Goal: Information Seeking & Learning: Learn about a topic

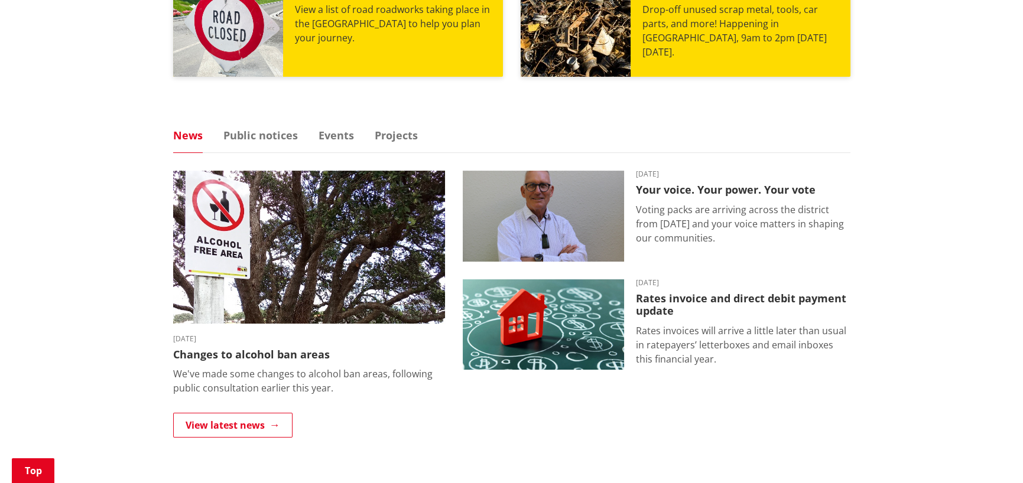
scroll to position [709, 0]
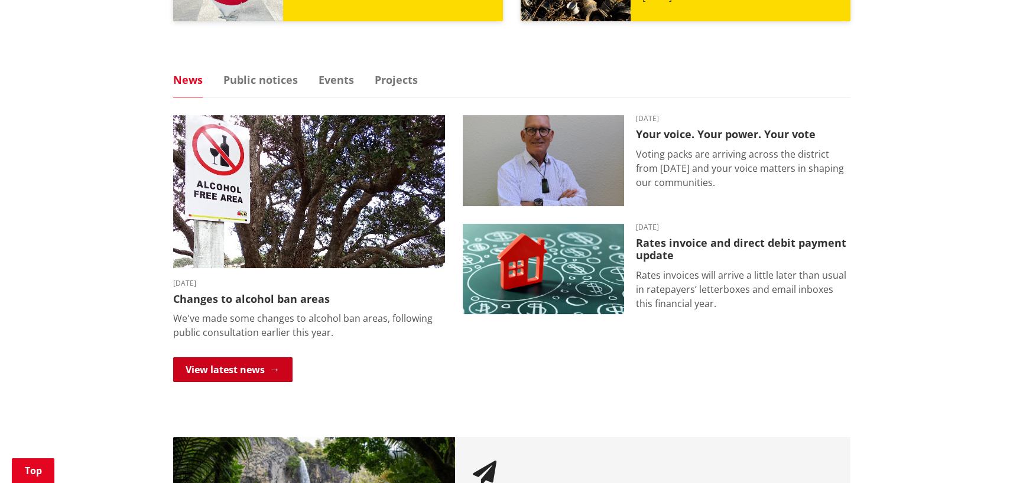
click at [213, 365] on link "View latest news" at bounding box center [232, 370] width 119 height 25
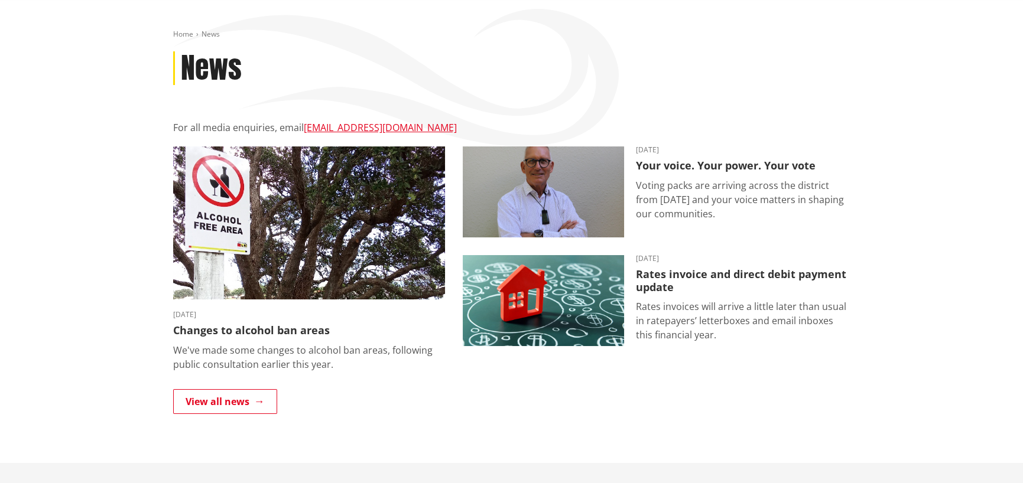
scroll to position [118, 0]
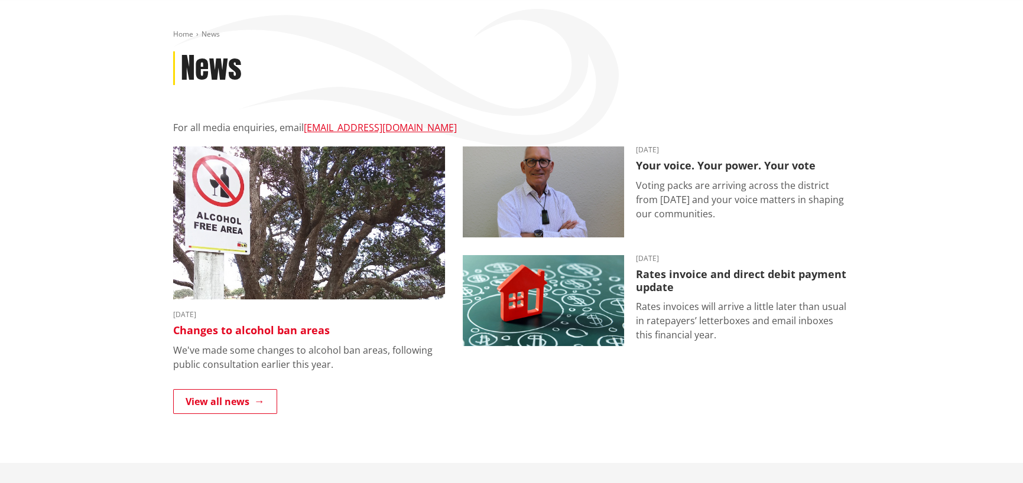
click at [290, 332] on h3 "Changes to alcohol ban areas" at bounding box center [309, 330] width 272 height 13
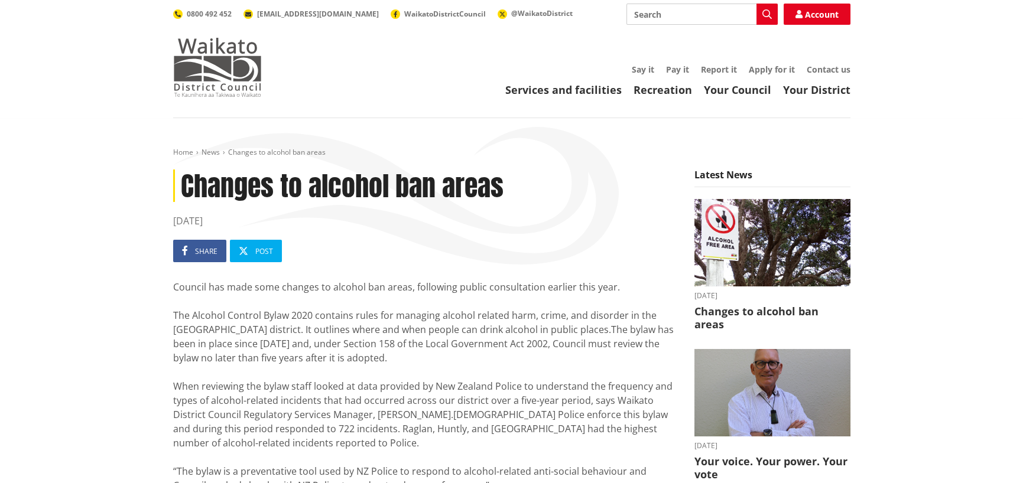
click at [227, 64] on img at bounding box center [217, 67] width 89 height 59
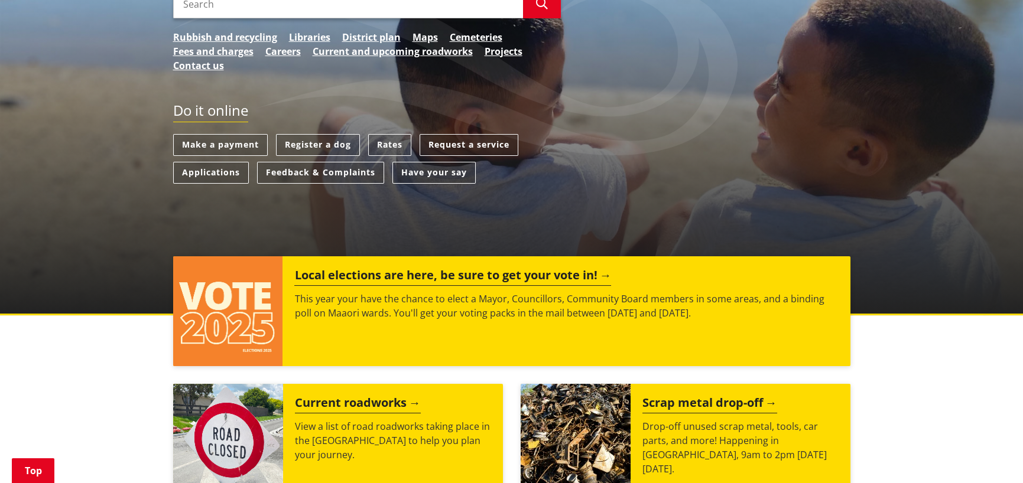
scroll to position [473, 0]
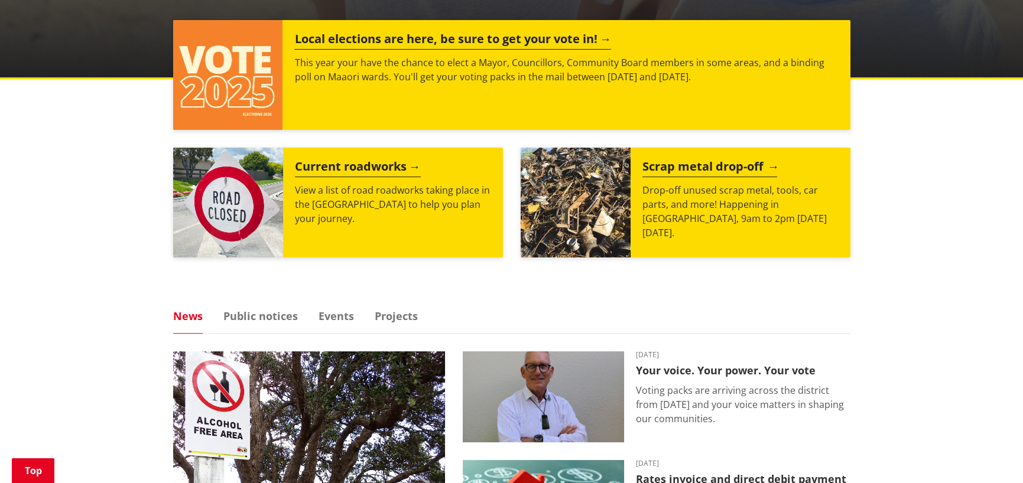
click at [730, 165] on h2 "Scrap metal drop-off" at bounding box center [709, 169] width 135 height 18
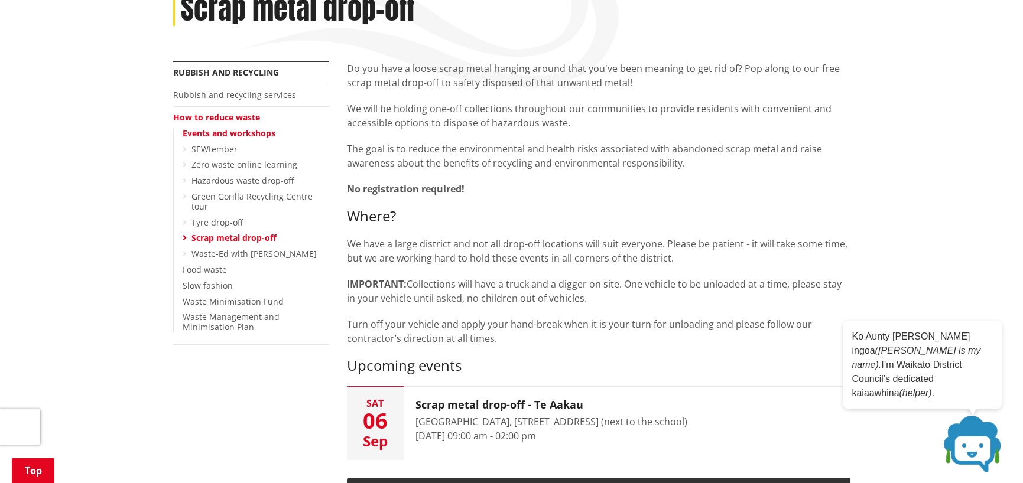
scroll to position [414, 0]
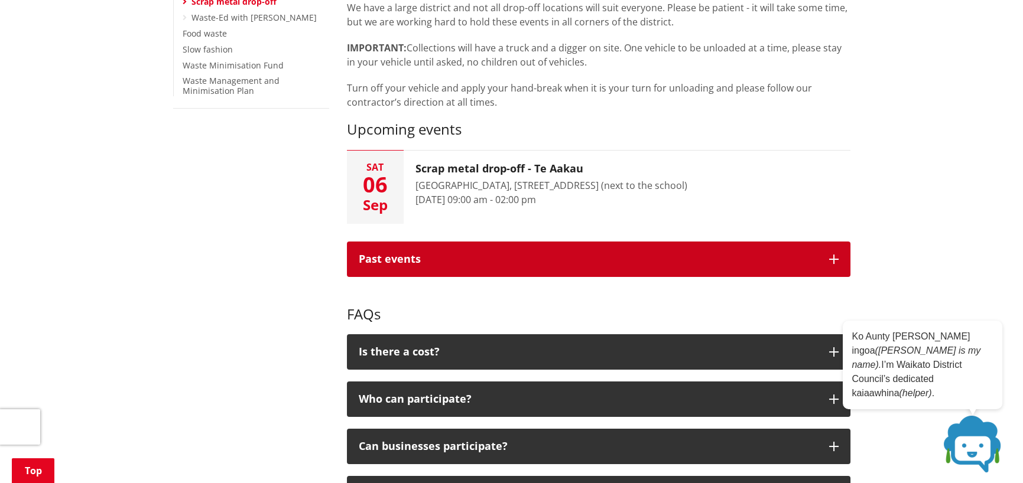
click at [740, 267] on button "Past events" at bounding box center [598, 259] width 503 height 35
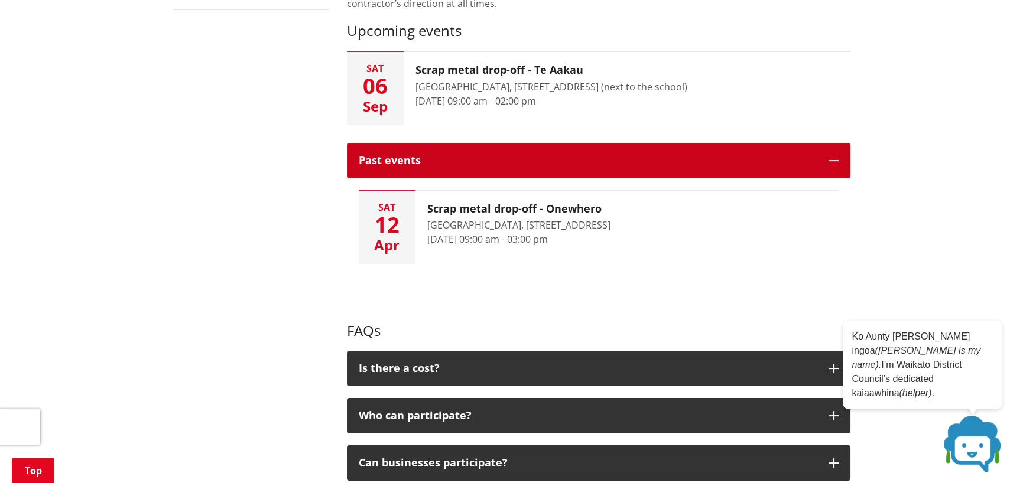
scroll to position [591, 0]
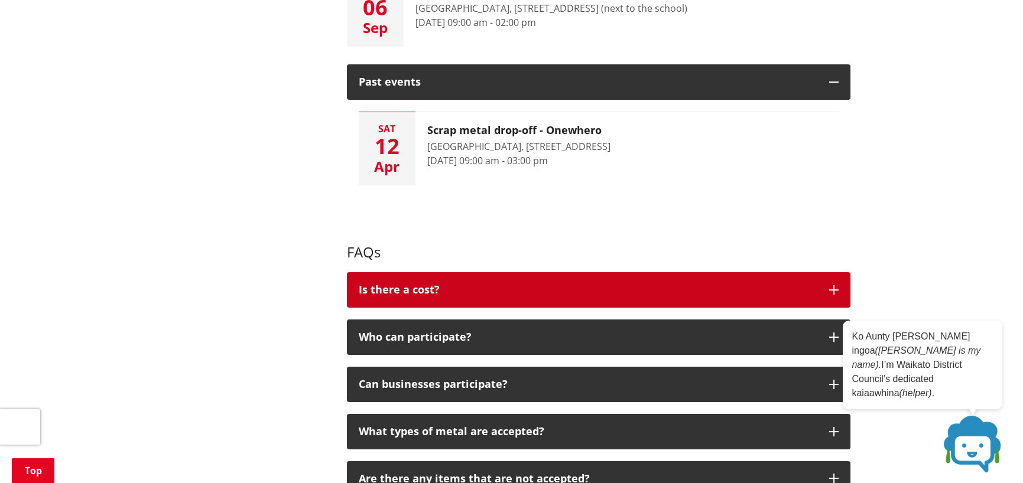
click at [436, 277] on button "Is there a cost?" at bounding box center [598, 289] width 503 height 35
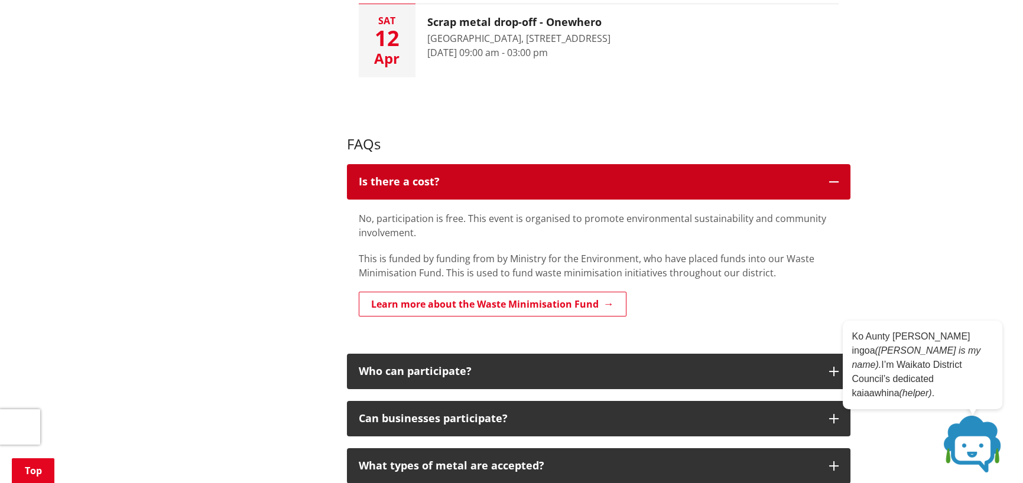
scroll to position [709, 0]
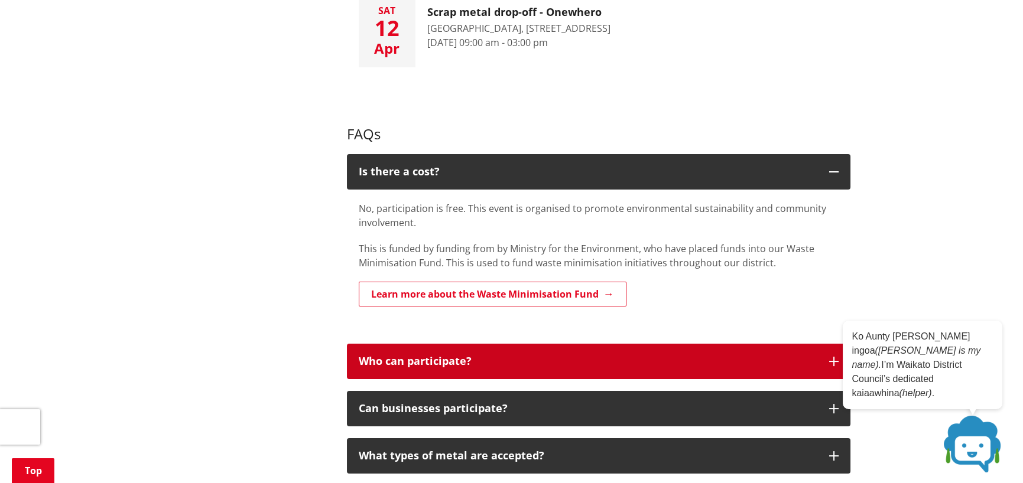
click at [496, 357] on p "Who can participate?" at bounding box center [588, 362] width 459 height 12
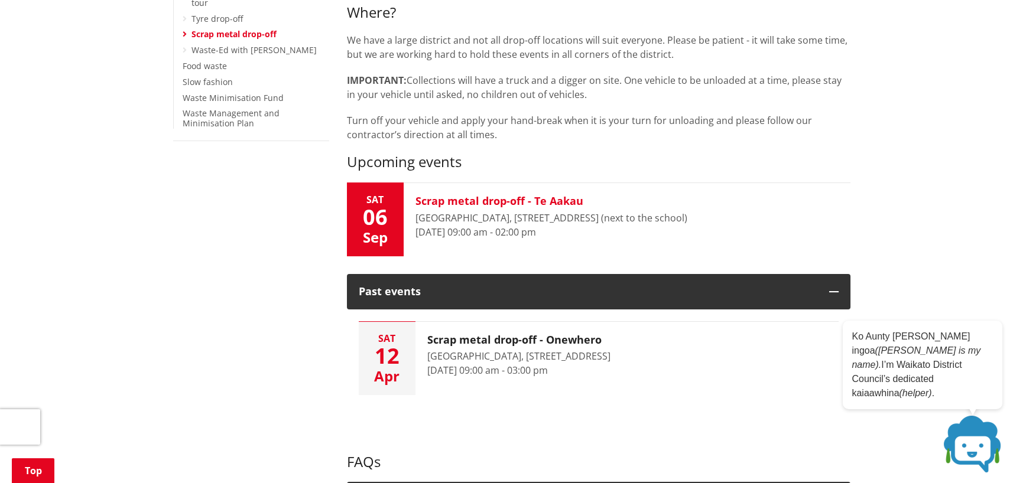
scroll to position [355, 0]
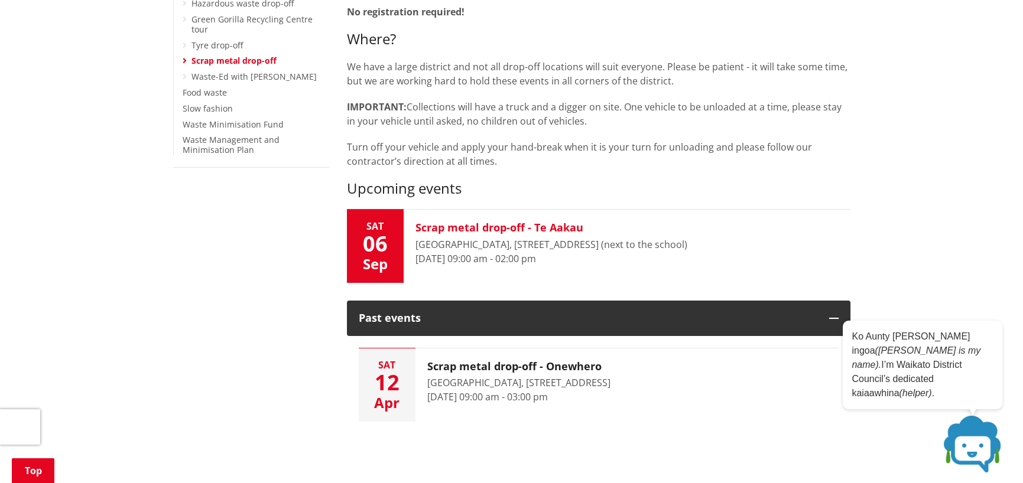
click at [463, 223] on h3 "Scrap metal drop-off - Te Aakau" at bounding box center [551, 228] width 272 height 13
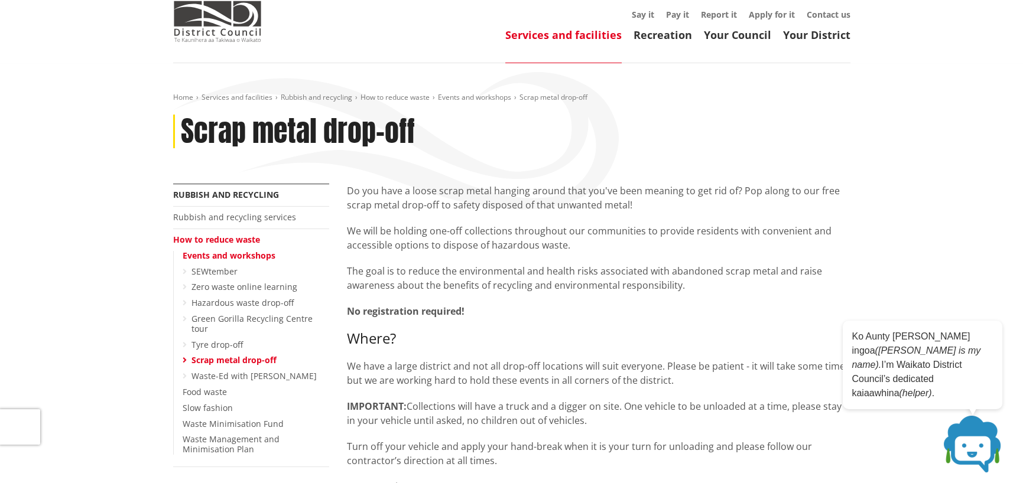
scroll to position [0, 0]
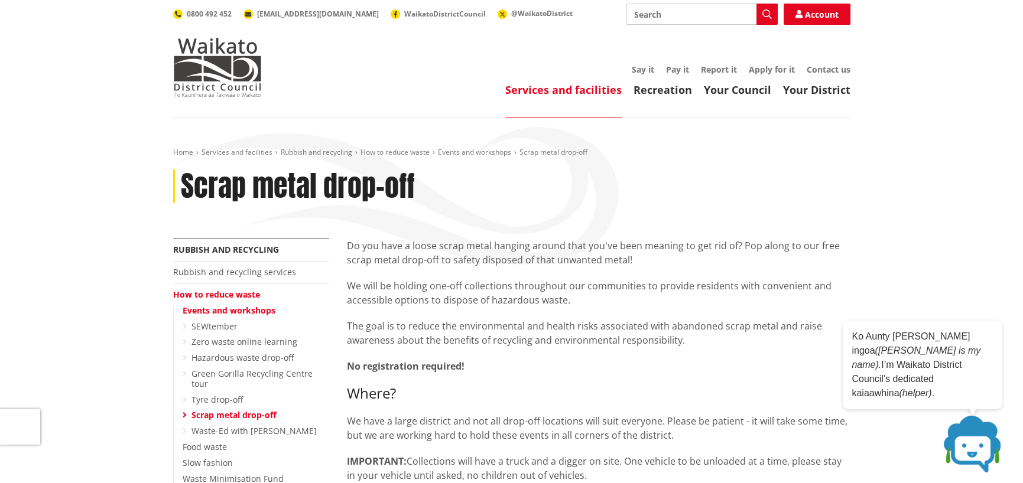
click at [562, 85] on link "Services and facilities" at bounding box center [563, 90] width 116 height 14
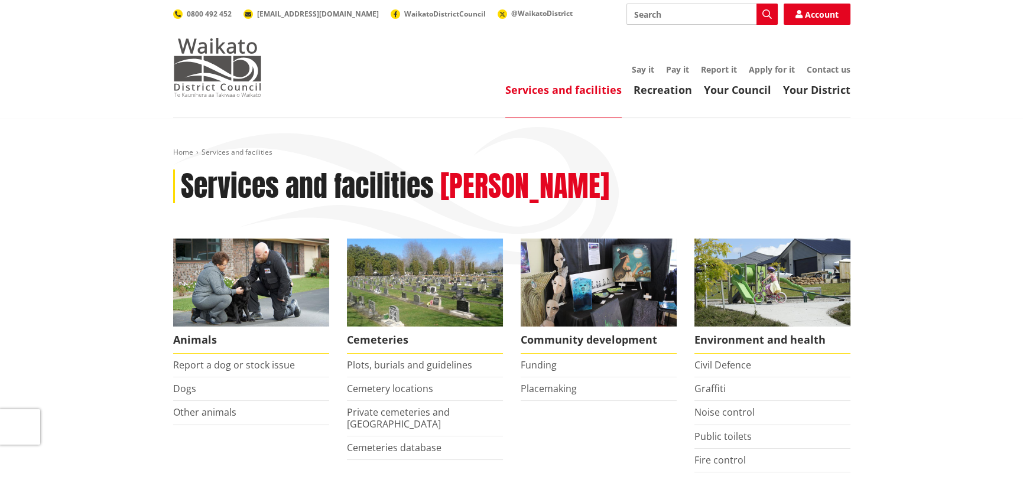
click at [219, 66] on img at bounding box center [217, 67] width 89 height 59
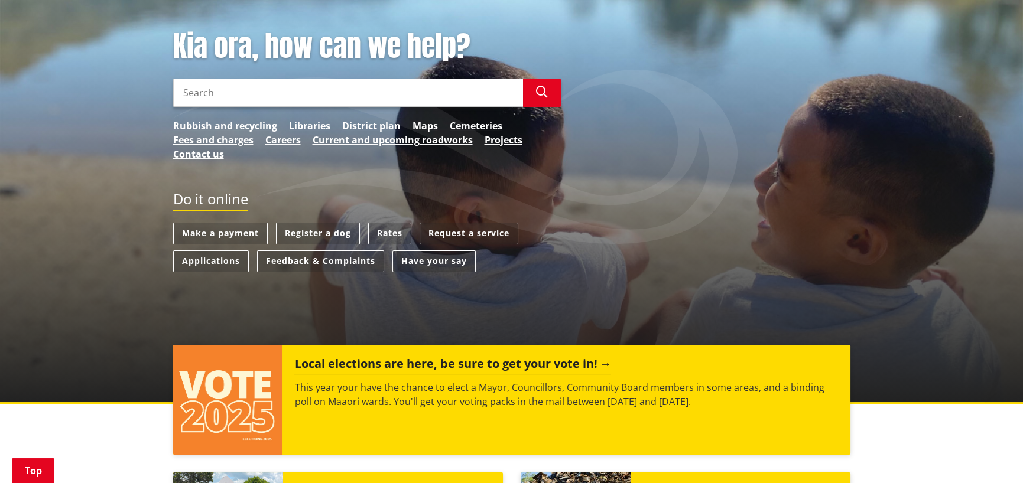
scroll to position [118, 0]
